Goal: Task Accomplishment & Management: Manage account settings

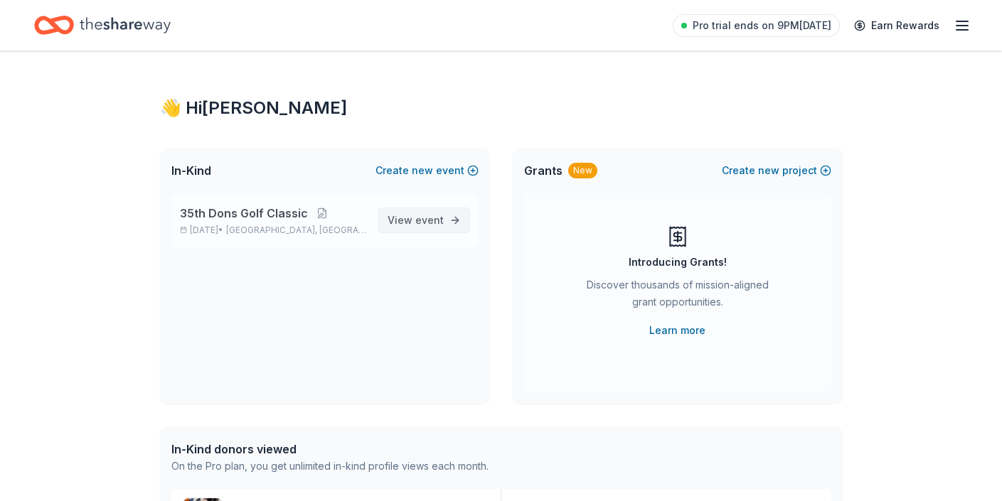
click at [397, 220] on span "View event" at bounding box center [416, 220] width 56 height 17
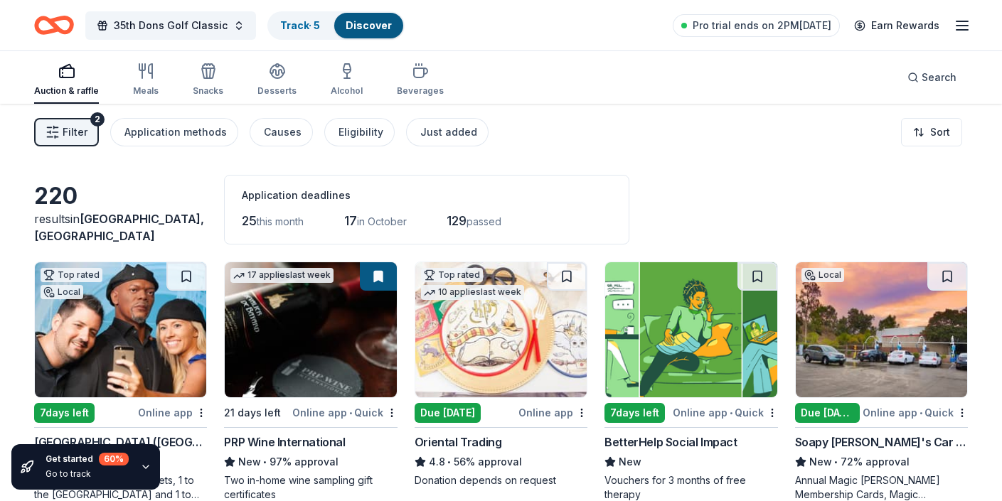
click at [969, 18] on icon "button" at bounding box center [962, 25] width 17 height 17
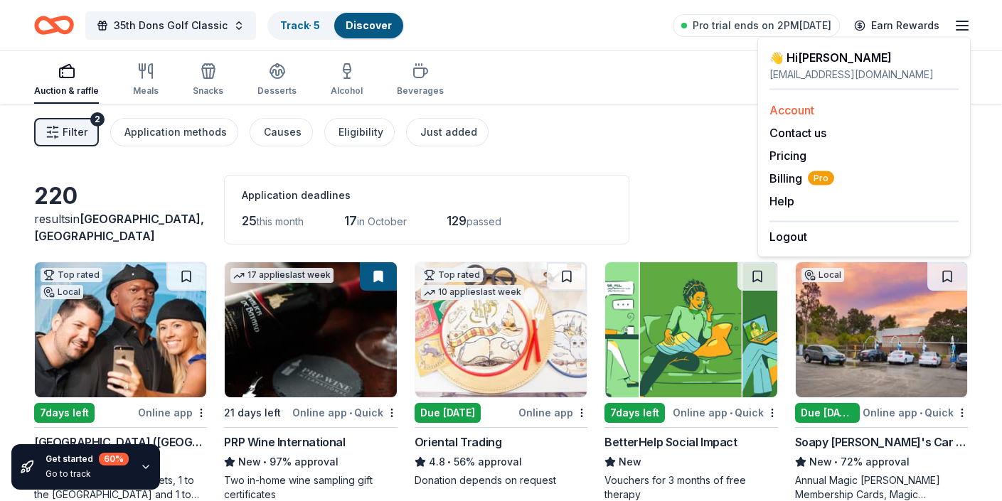
click at [784, 105] on link "Account" at bounding box center [792, 110] width 45 height 14
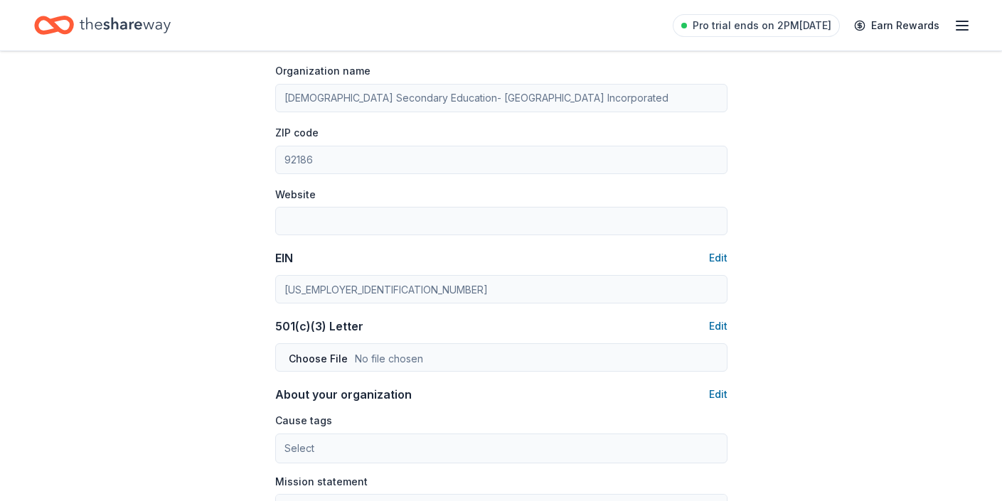
scroll to position [469, 0]
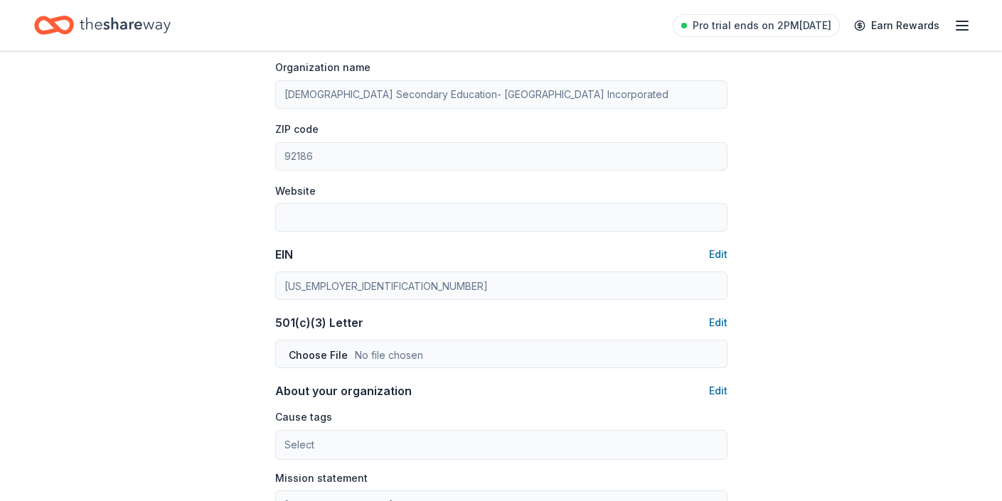
click at [255, 282] on div "Account About me Profile Edit First name Erin Last name Riley Role Event Coordi…" at bounding box center [502, 193] width 498 height 1223
click at [270, 286] on div "Account About me Profile Edit First name Erin Last name Riley Role Event Coordi…" at bounding box center [502, 193] width 498 height 1223
